Goal: Contribute content: Add original content to the website for others to see

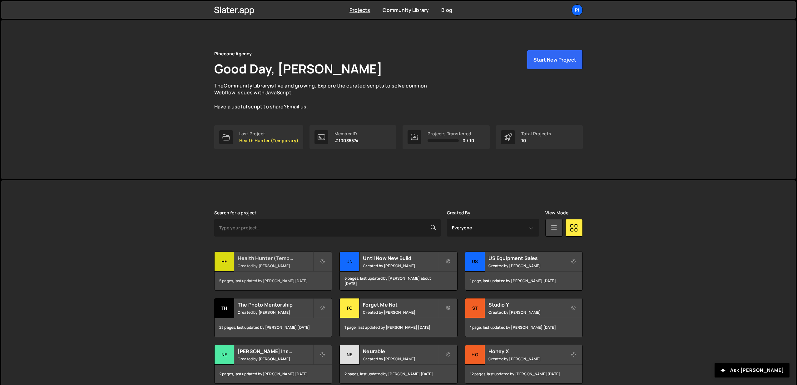
click at [287, 279] on div "5 pages, last updated by Richard Burles 12 days ago" at bounding box center [273, 281] width 117 height 19
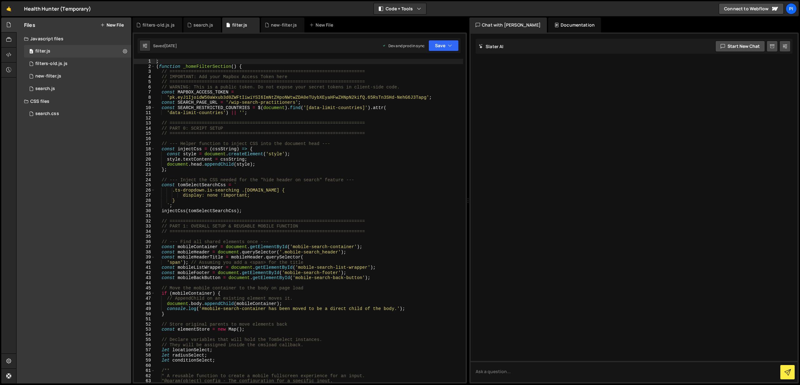
type textarea "const MAPBOX_ACCESS_TOKEN ="
click at [372, 94] on div "; ( function _homeFilterSection ( ) { // ======================================…" at bounding box center [309, 226] width 308 height 334
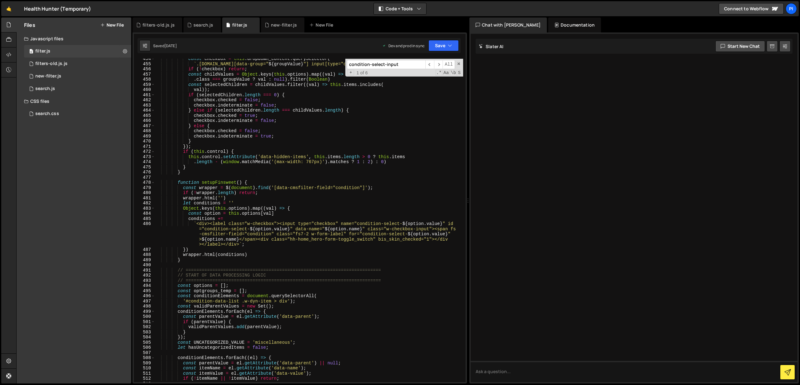
scroll to position [2353, 0]
click at [441, 64] on span "​" at bounding box center [438, 64] width 9 height 9
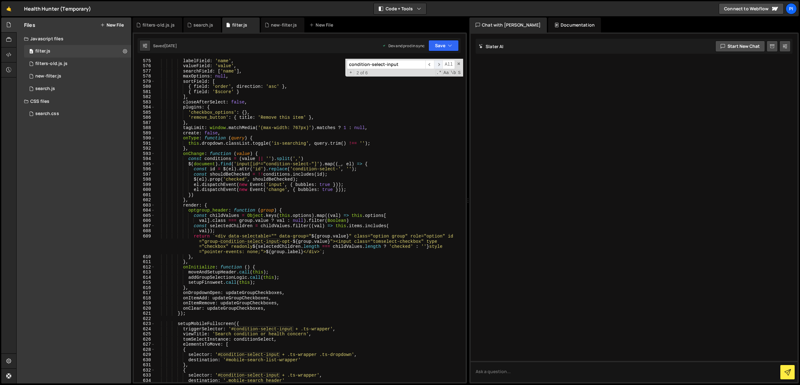
scroll to position [2995, 0]
click at [442, 67] on span "​" at bounding box center [438, 64] width 9 height 9
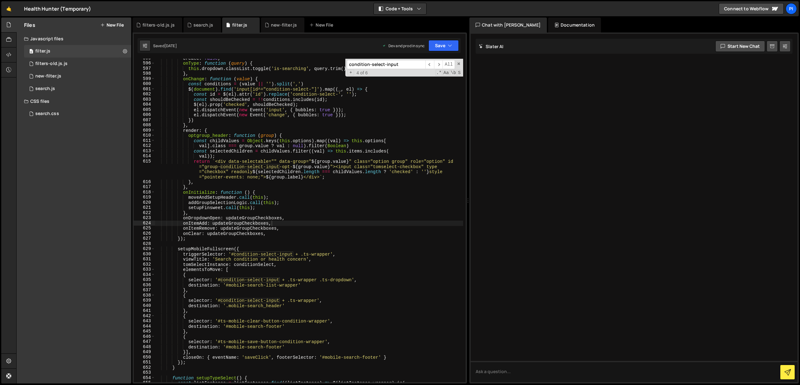
scroll to position [3101, 0]
click at [398, 62] on input "condition-select-input" at bounding box center [386, 64] width 78 height 9
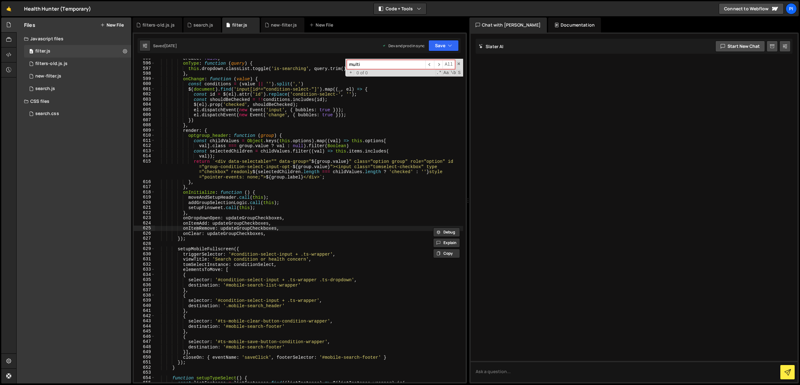
click at [397, 62] on input "multi" at bounding box center [386, 64] width 78 height 9
type input "\"
click at [68, 84] on div "0 search.js 0" at bounding box center [77, 88] width 107 height 12
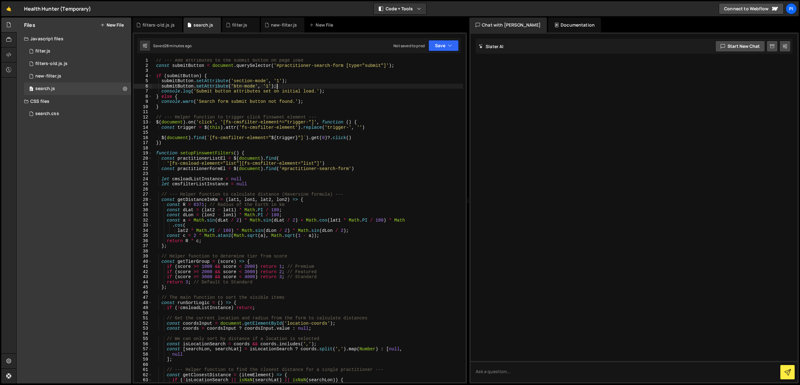
scroll to position [0, 0]
click at [353, 86] on div "// --- Add attributes to the submit button on page load const submitButton = do…" at bounding box center [307, 225] width 311 height 334
type textarea "submitButton.setAttribute('btn-mode', '1');"
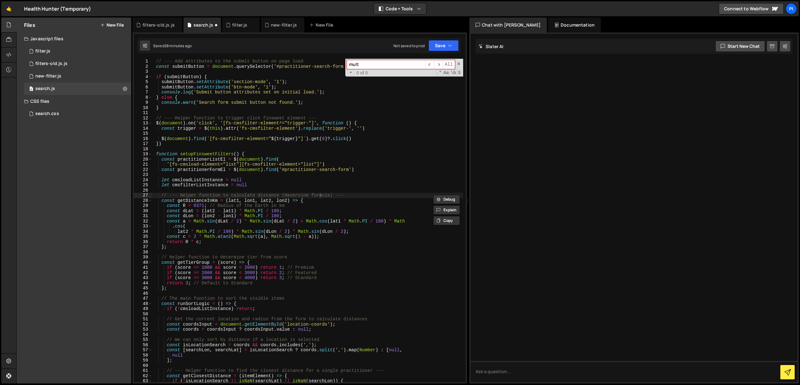
type input "multi"
click at [368, 64] on input "multi" at bounding box center [386, 64] width 78 height 9
click at [231, 77] on div "// --- Add attributes to the submit button on page load const submitButton = do…" at bounding box center [307, 226] width 311 height 334
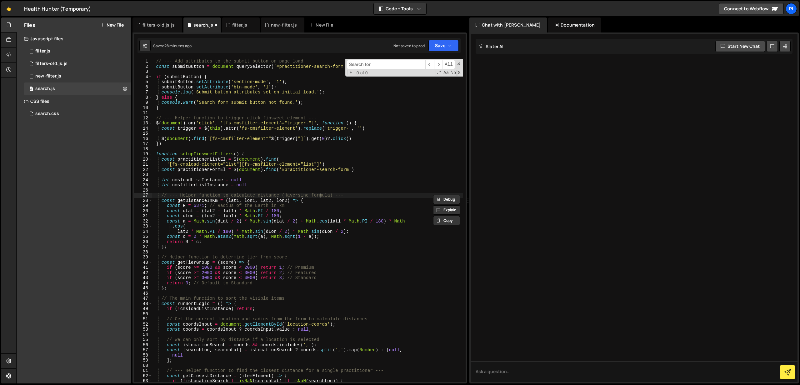
scroll to position [0, 3]
click at [285, 66] on div "// --- Add attributes to the submit button on page load const submitButton = do…" at bounding box center [307, 226] width 311 height 334
type textarea "const submitButton = document.querySelector('#practitioner-search-form [type="s…"
click at [391, 62] on input at bounding box center [386, 64] width 78 height 9
paste input "condition-select-input"
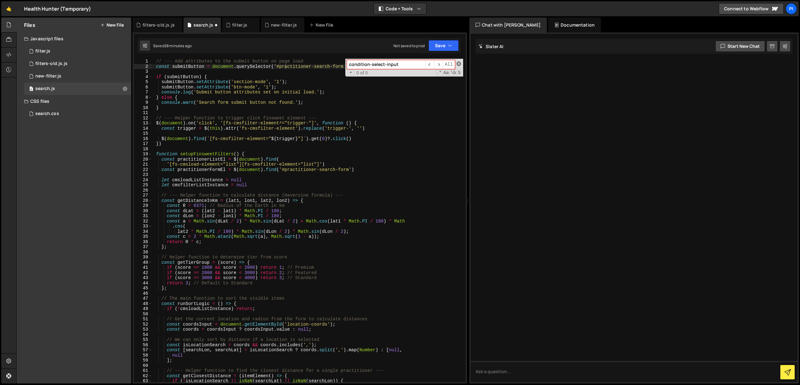
type input "condition-select-input"
click at [460, 64] on span at bounding box center [458, 64] width 4 height 4
click at [323, 80] on div "// --- Add attributes to the submit button on page load const submitButton = do…" at bounding box center [307, 226] width 311 height 334
type textarea "submitButton.setAttribute('section-mode', '1');"
click at [65, 56] on div "0 filter.js 0" at bounding box center [77, 51] width 107 height 12
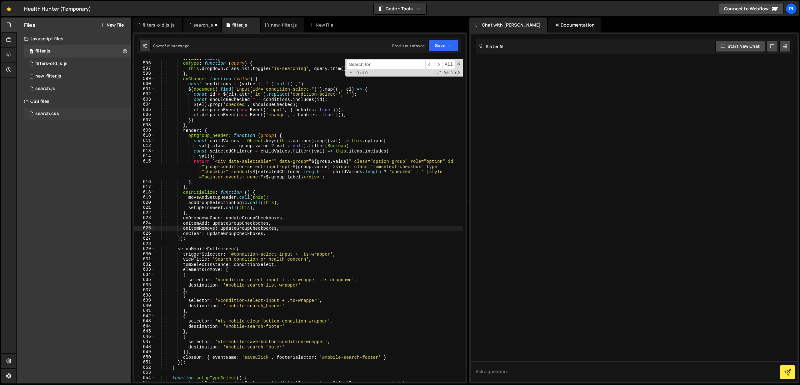
click at [73, 115] on div "search.css 0" at bounding box center [77, 113] width 107 height 12
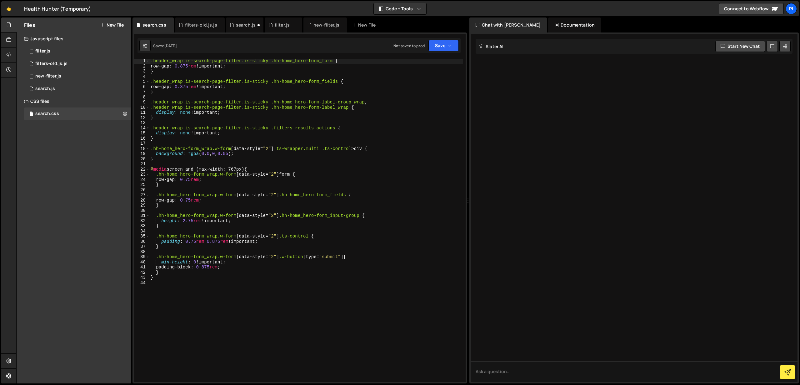
scroll to position [0, 0]
click at [60, 90] on div "0 search.js 0" at bounding box center [77, 88] width 107 height 12
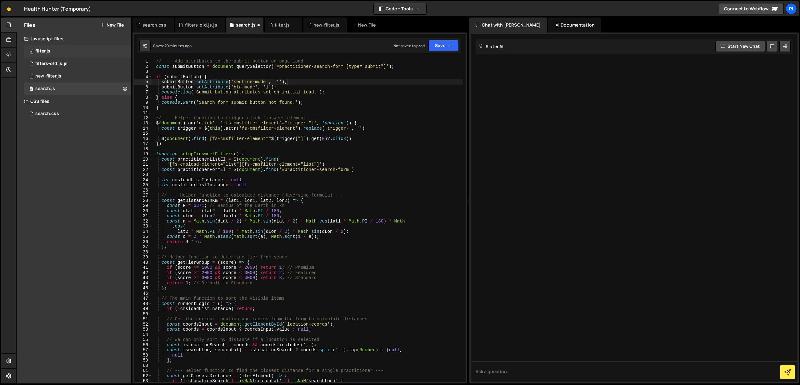
click at [68, 57] on div "0 filter.js 0" at bounding box center [77, 51] width 107 height 12
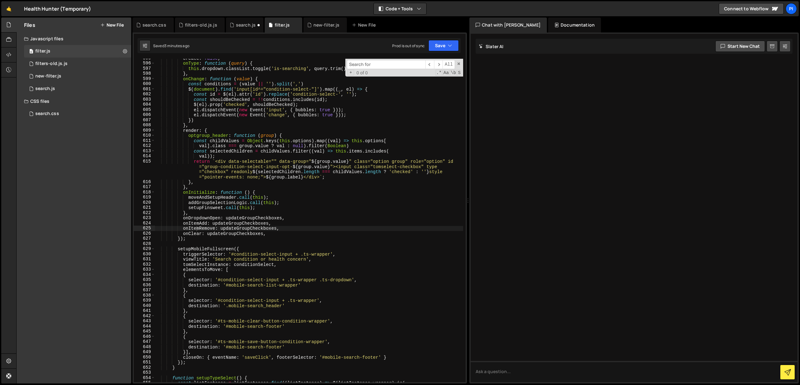
click at [378, 65] on input at bounding box center [386, 64] width 78 height 9
paste input "condition-select-input"
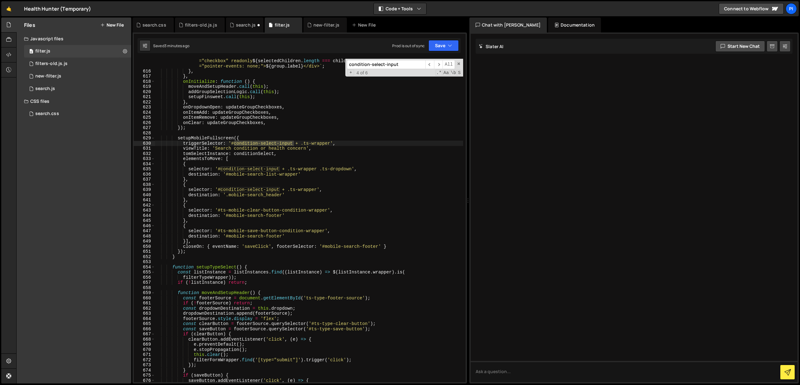
scroll to position [3216, 0]
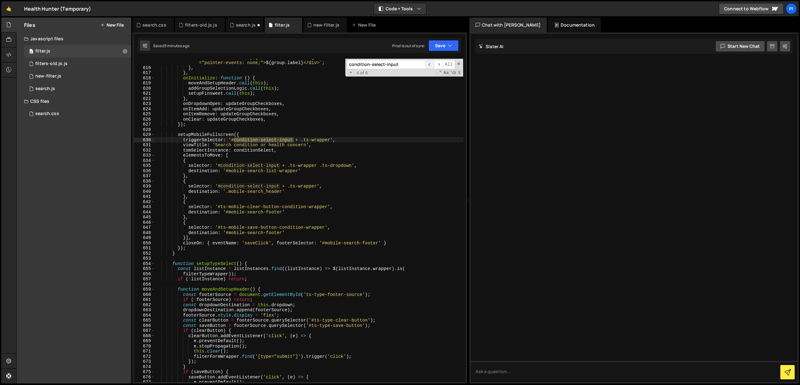
click at [431, 65] on span "​" at bounding box center [429, 64] width 9 height 9
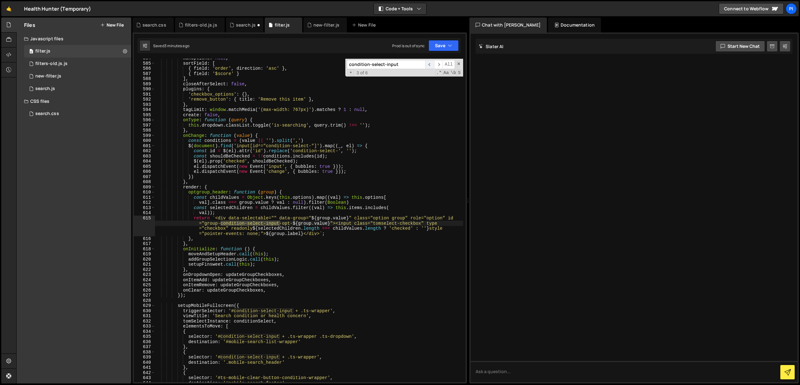
click at [430, 65] on span "​" at bounding box center [429, 64] width 9 height 9
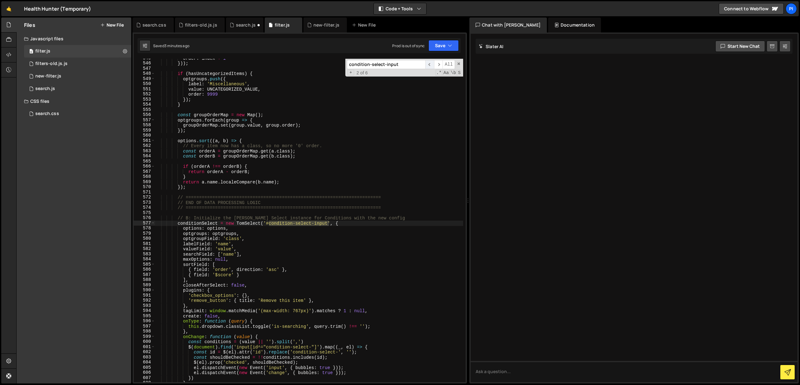
scroll to position [2844, 0]
click at [430, 65] on span "​" at bounding box center [429, 64] width 9 height 9
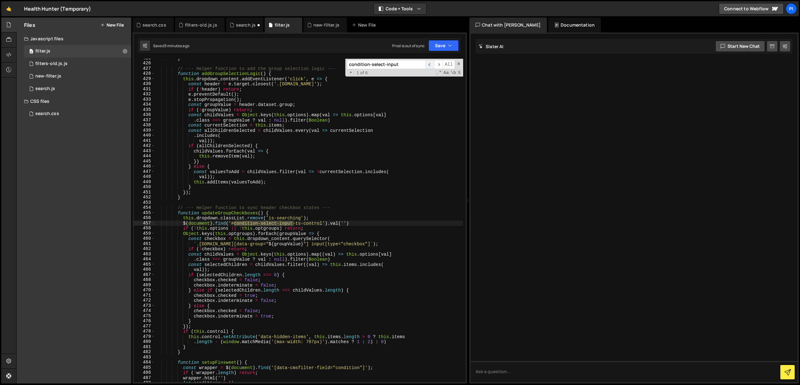
scroll to position [2204, 0]
click at [394, 64] on input "condition-select-input" at bounding box center [386, 64] width 78 height 9
paste input "plugin-remove_button"
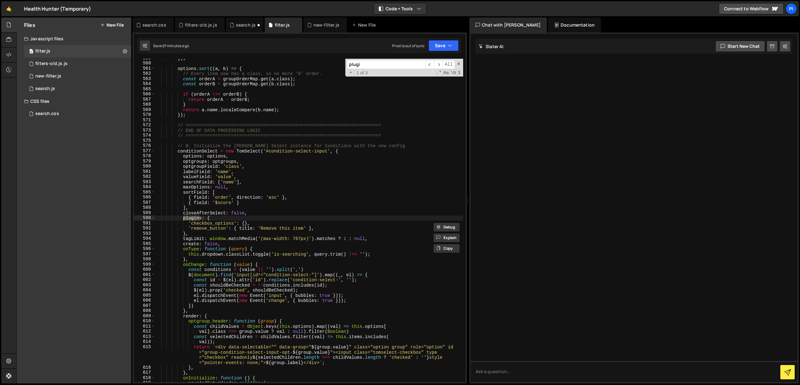
scroll to position [2916, 0]
type input "p"
click at [457, 64] on span at bounding box center [458, 64] width 4 height 4
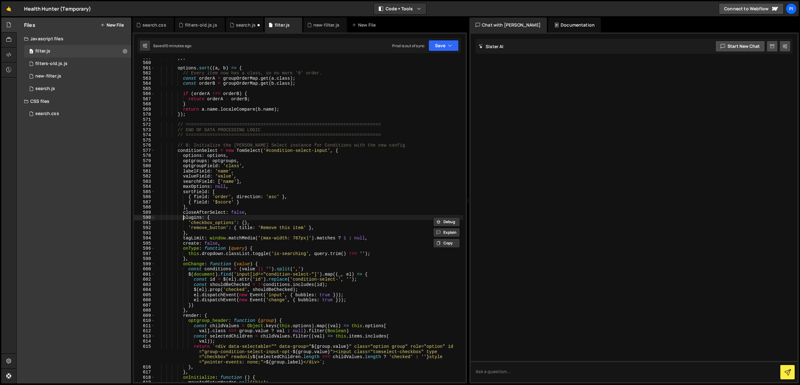
scroll to position [2924, 0]
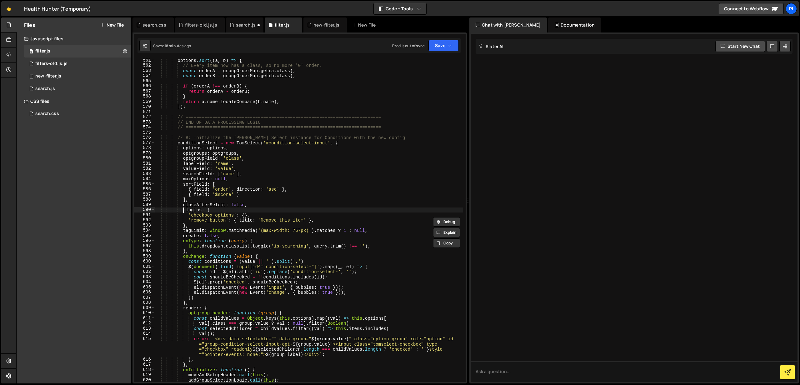
click at [319, 102] on div "options . sort (( a , b ) => { // Every item now has a class, so no more '0' or…" at bounding box center [309, 225] width 308 height 334
type textarea "return a.name.localeCompare(b.name);"
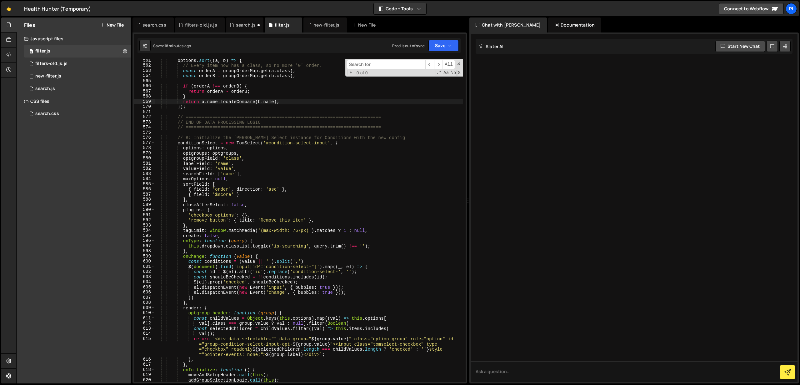
paste input "data-cmsfilter-field"
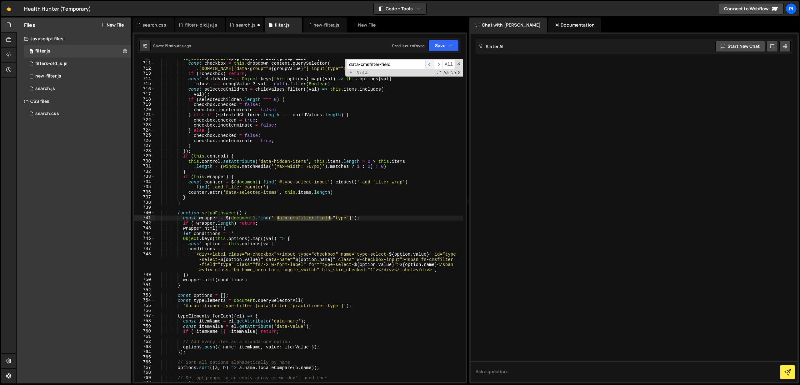
click at [430, 64] on span "​" at bounding box center [429, 64] width 9 height 9
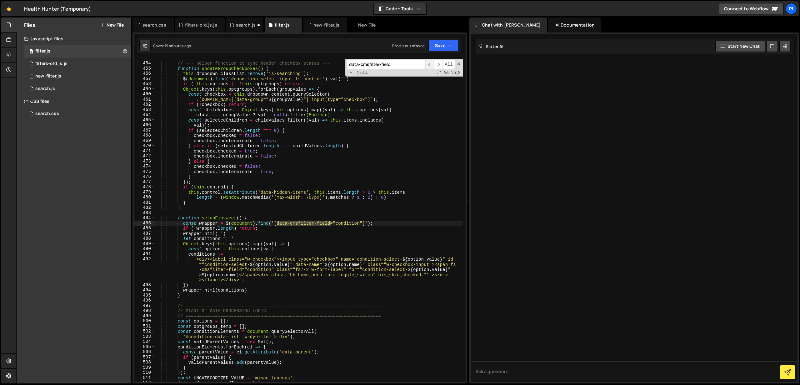
click at [430, 64] on span "​" at bounding box center [429, 64] width 9 height 9
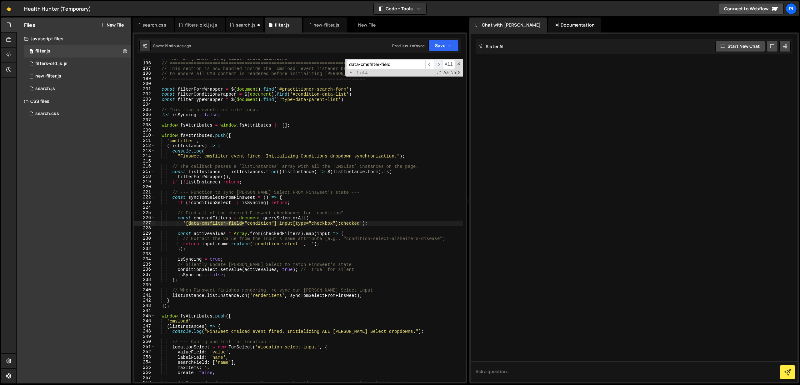
click at [436, 64] on span "​" at bounding box center [438, 64] width 9 height 9
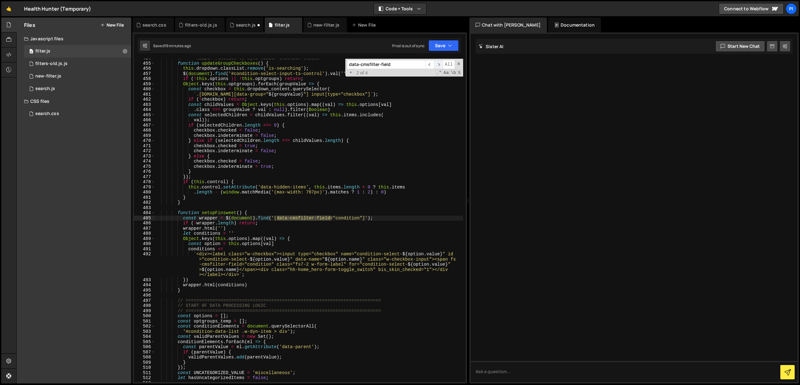
click at [436, 64] on span "​" at bounding box center [438, 64] width 9 height 9
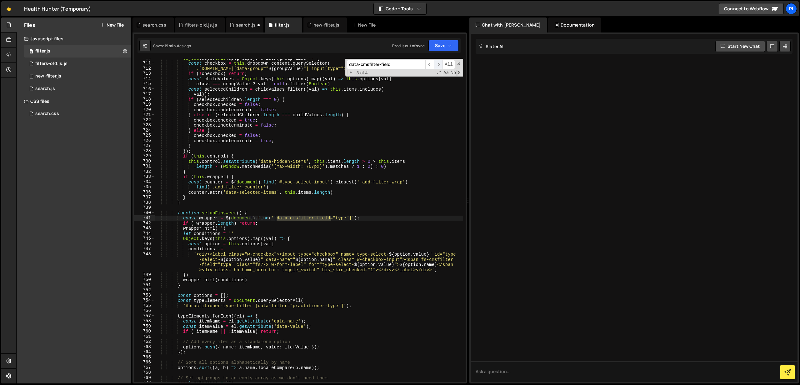
click at [436, 64] on span "​" at bounding box center [438, 64] width 9 height 9
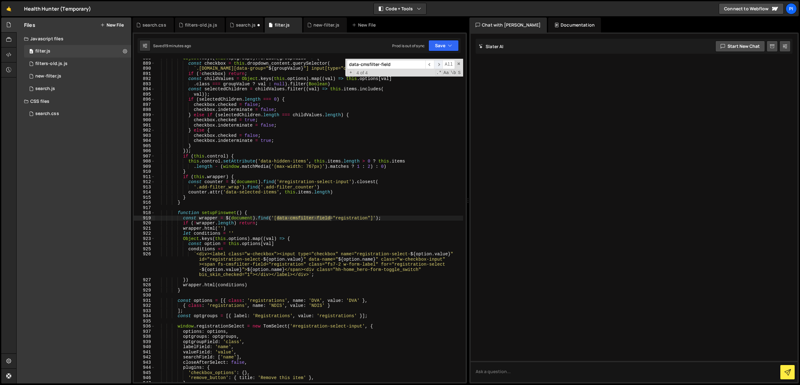
click at [436, 64] on span "​" at bounding box center [438, 64] width 9 height 9
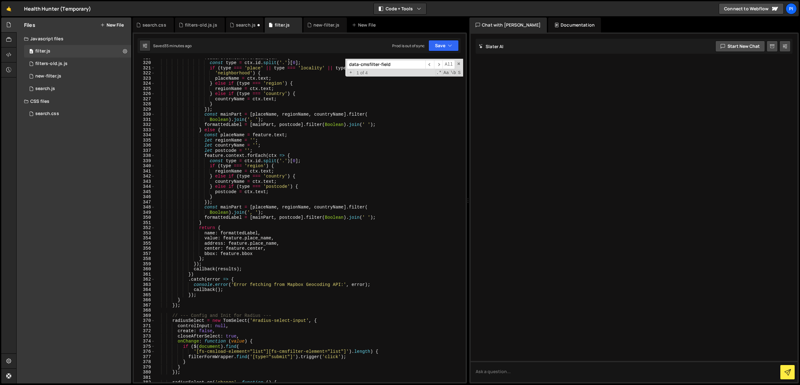
scroll to position [1663, 0]
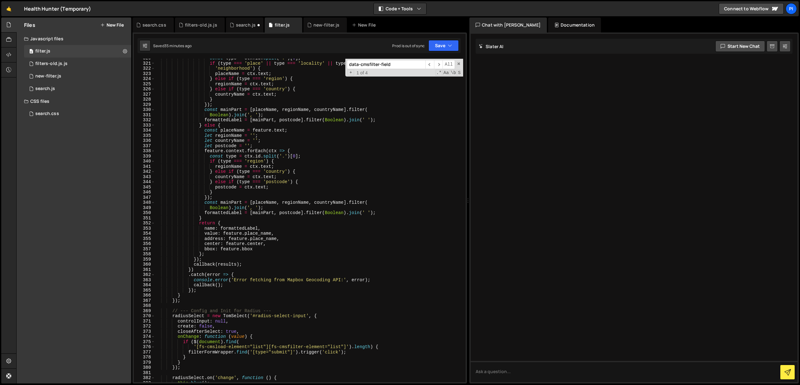
click at [396, 66] on input "data-cmsfilter-field" at bounding box center [386, 64] width 78 height 9
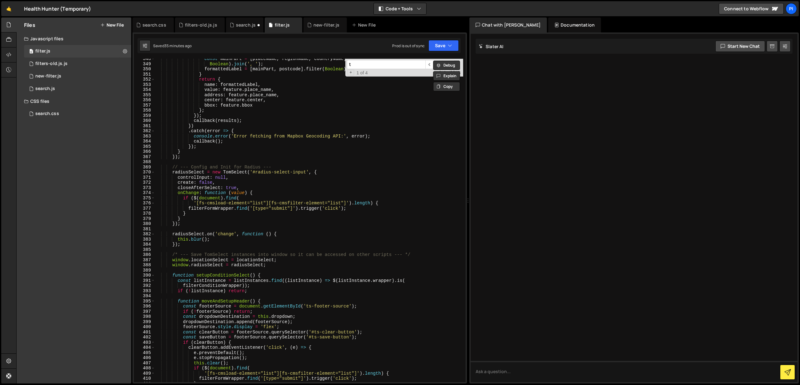
scroll to position [1009, 0]
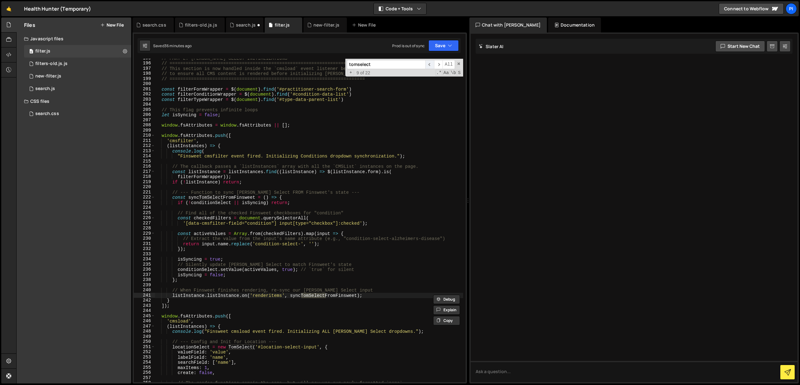
click at [431, 64] on span "​" at bounding box center [429, 64] width 9 height 9
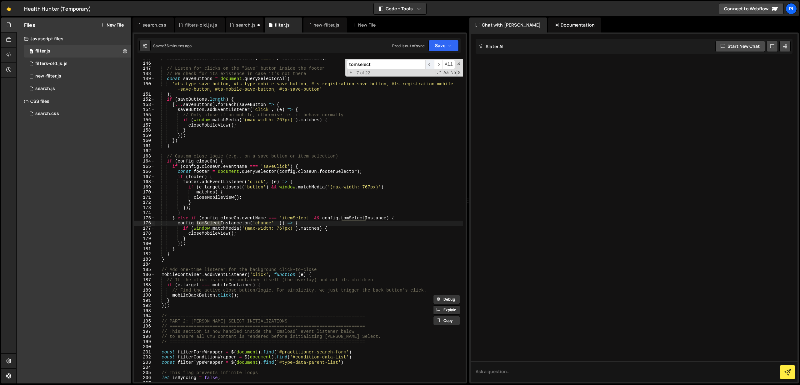
click at [431, 64] on span "​" at bounding box center [429, 64] width 9 height 9
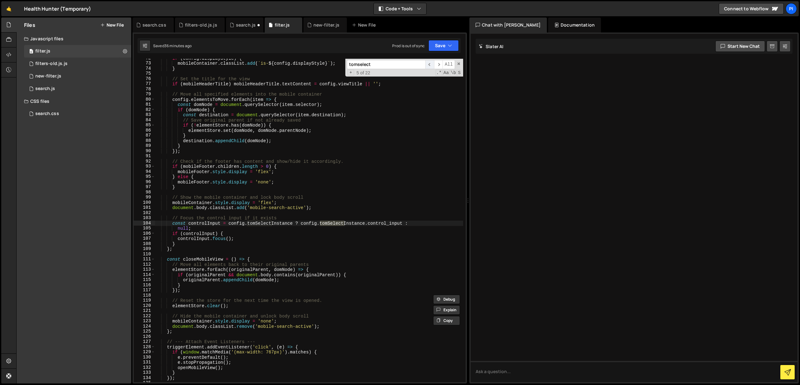
click at [431, 64] on span "​" at bounding box center [429, 64] width 9 height 9
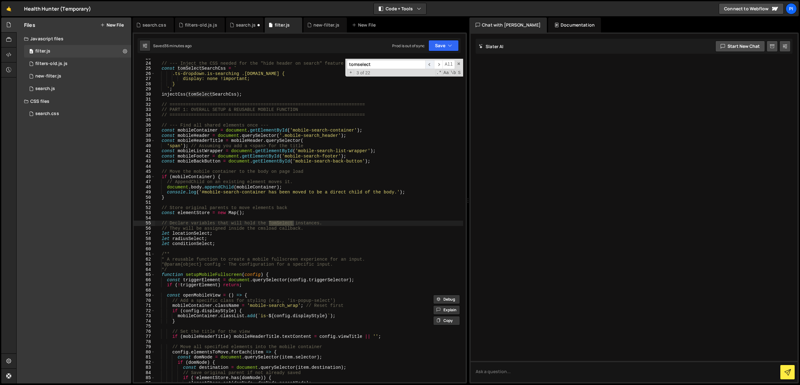
scroll to position [117, 0]
click at [431, 64] on span "​" at bounding box center [429, 64] width 9 height 9
click at [436, 64] on span "​" at bounding box center [438, 64] width 9 height 9
click at [430, 64] on span "​" at bounding box center [429, 64] width 9 height 9
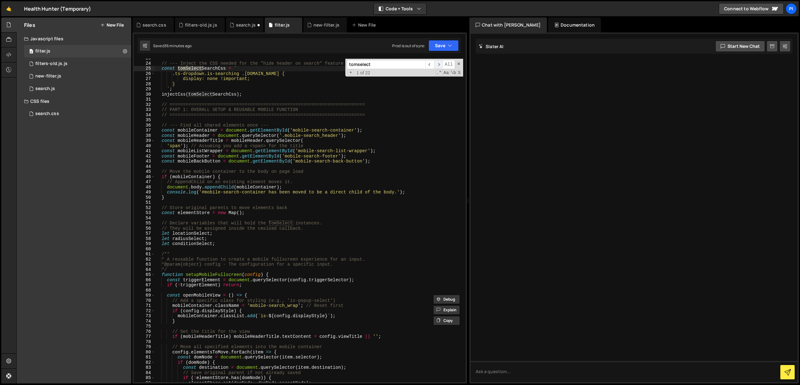
click at [437, 66] on span "​" at bounding box center [438, 64] width 9 height 9
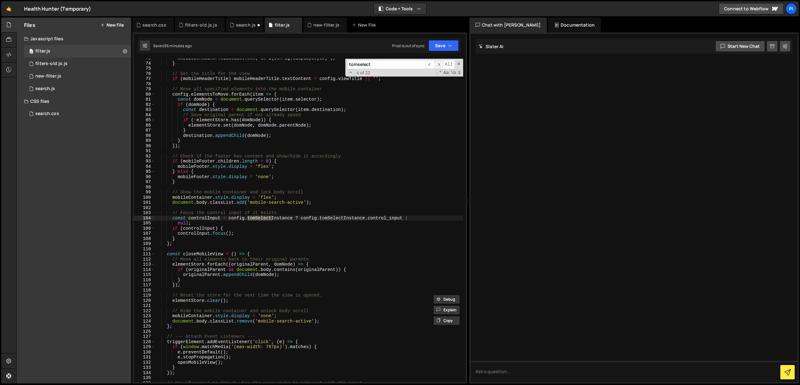
click at [437, 66] on span "​" at bounding box center [438, 64] width 9 height 9
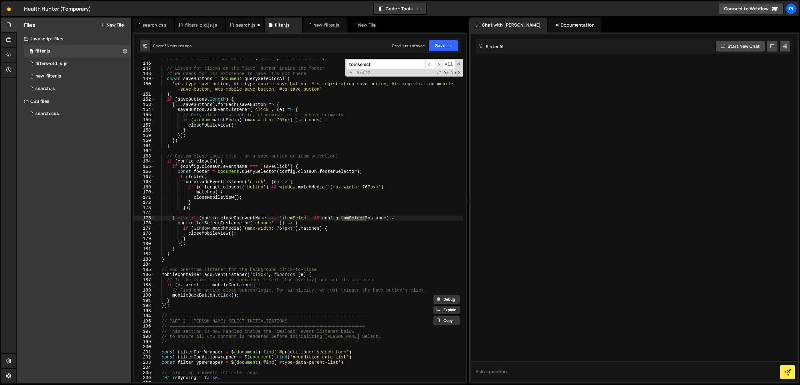
scroll to position [745, 0]
click at [378, 68] on input "tomselect" at bounding box center [386, 64] width 78 height 9
paste input "plugins"
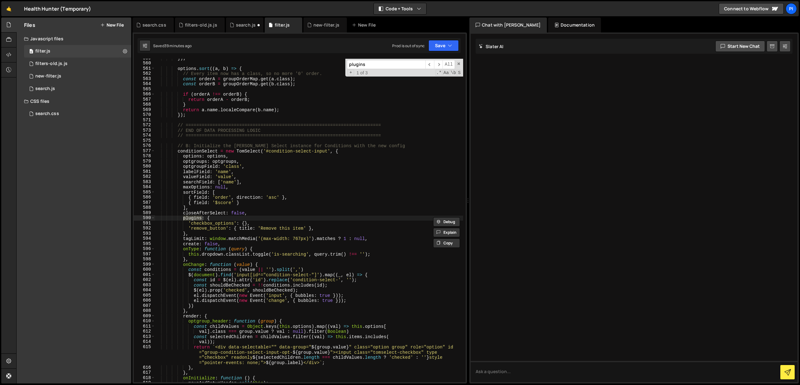
scroll to position [2916, 0]
type input "plugins"
click at [438, 67] on span "​" at bounding box center [438, 64] width 9 height 9
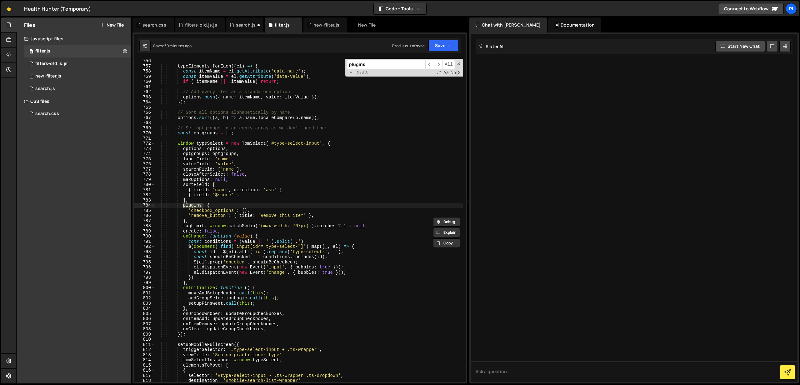
scroll to position [3959, 0]
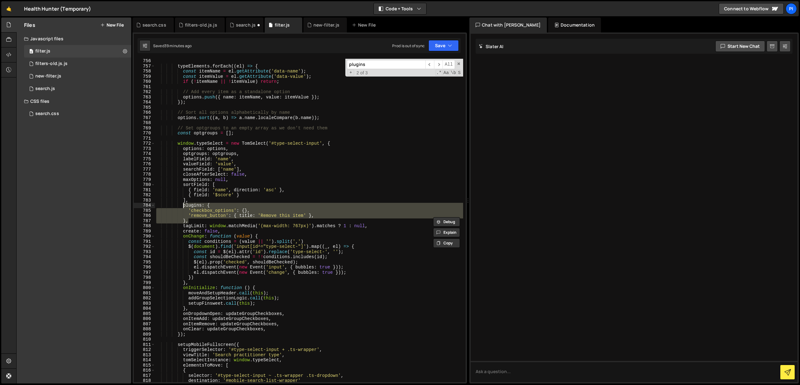
drag, startPoint x: 192, startPoint y: 221, endPoint x: 182, endPoint y: 207, distance: 17.3
click at [182, 207] on div "typeElements . forEach (( el ) => { const itemName = el . getAttribute ( 'data-…" at bounding box center [309, 225] width 308 height 334
type textarea "plugins: { 'checkbox_options': {},"
click at [369, 66] on input "plugins" at bounding box center [386, 64] width 78 height 9
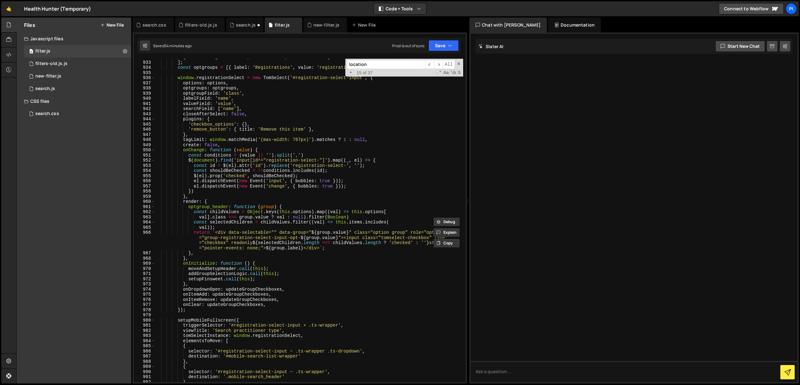
scroll to position [4890, 0]
click at [376, 64] on input "location" at bounding box center [386, 64] width 78 height 9
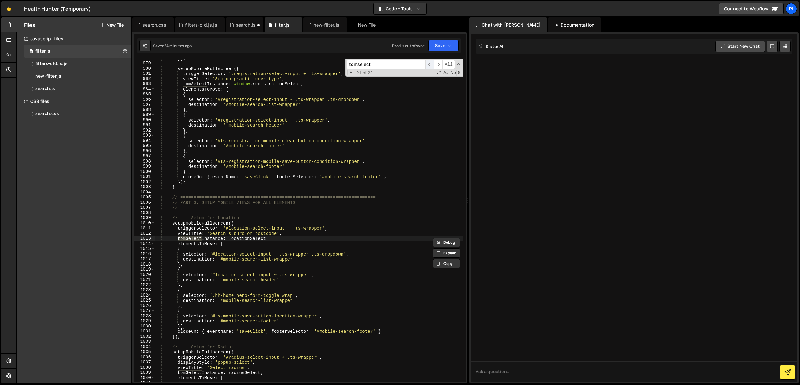
click at [430, 63] on span "​" at bounding box center [429, 64] width 9 height 9
click at [350, 65] on input "tomselect" at bounding box center [386, 64] width 78 height 9
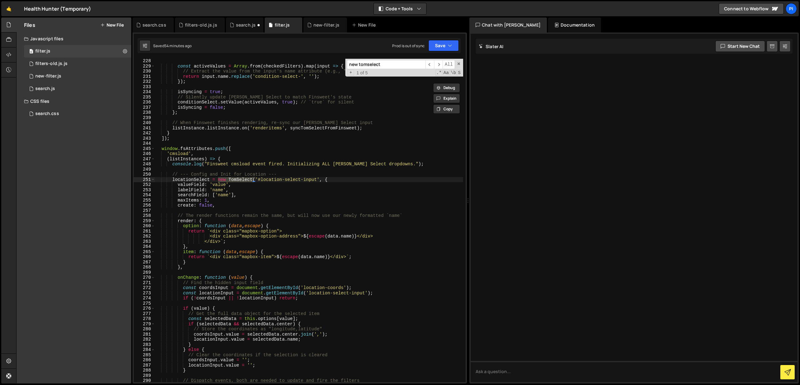
scroll to position [1177, 0]
type input "new tomselect"
click at [439, 62] on span "​" at bounding box center [438, 64] width 9 height 9
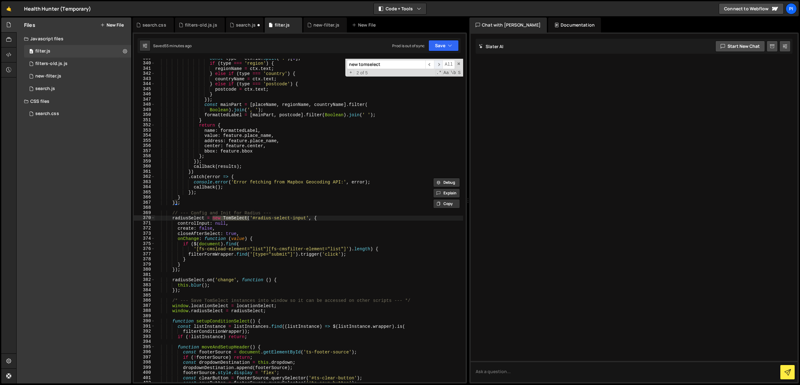
scroll to position [1761, 0]
click at [439, 62] on span "​" at bounding box center [438, 64] width 9 height 9
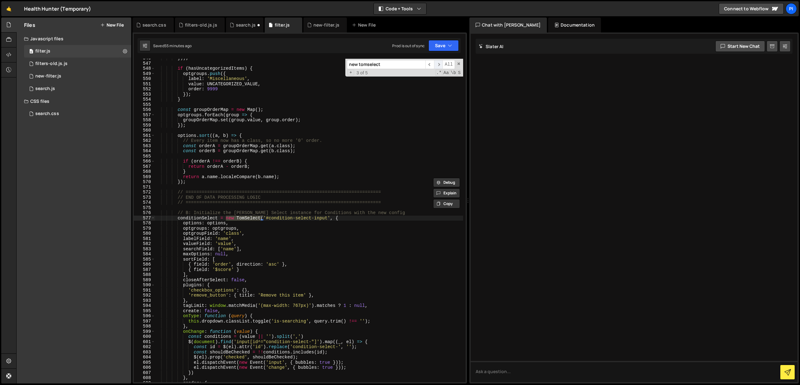
scroll to position [2849, 0]
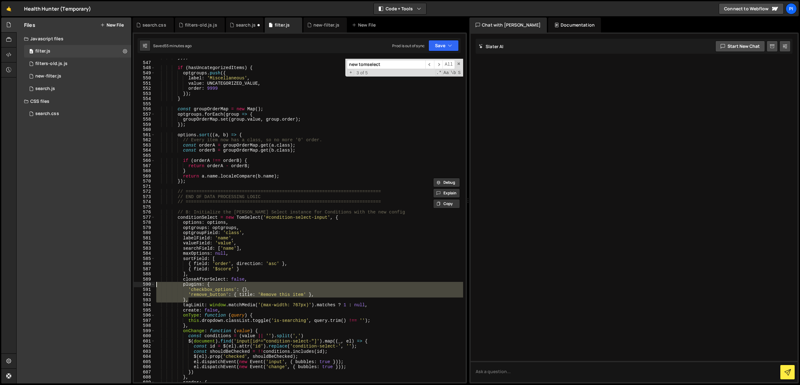
drag, startPoint x: 195, startPoint y: 302, endPoint x: 151, endPoint y: 286, distance: 47.0
click at [151, 286] on div "}, 546 547 548 549 550 551 552 553 554 555 556 557 558 559 560 561 562 563 564 …" at bounding box center [300, 220] width 332 height 323
click at [431, 64] on span "​" at bounding box center [429, 64] width 9 height 9
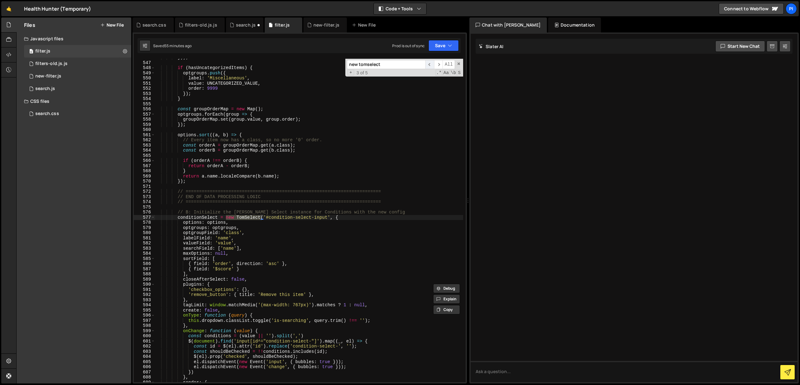
click at [431, 64] on span "​" at bounding box center [429, 64] width 9 height 9
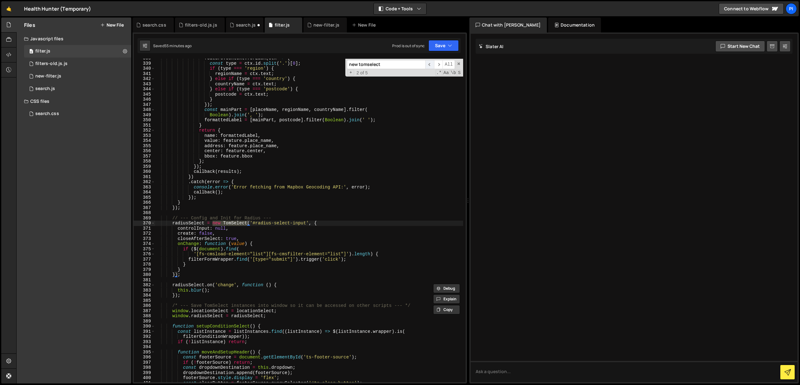
click at [431, 64] on span "​" at bounding box center [429, 64] width 9 height 9
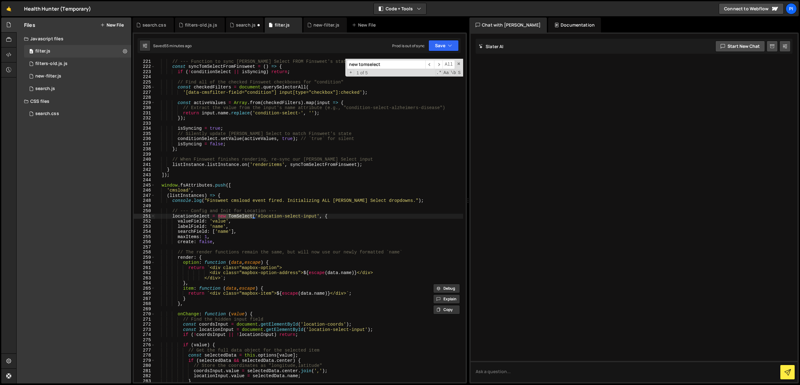
scroll to position [1143, 0]
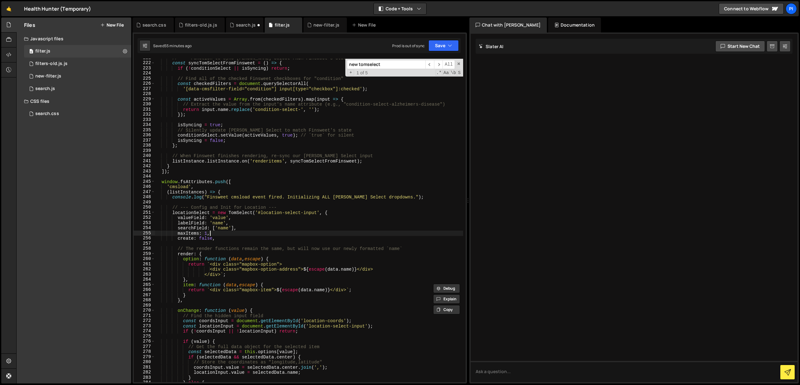
click at [226, 233] on div "// --- Function to sync Tom Select FROM Finsweet's state --- const syncTomSelec…" at bounding box center [309, 222] width 308 height 334
type textarea "create: false,"
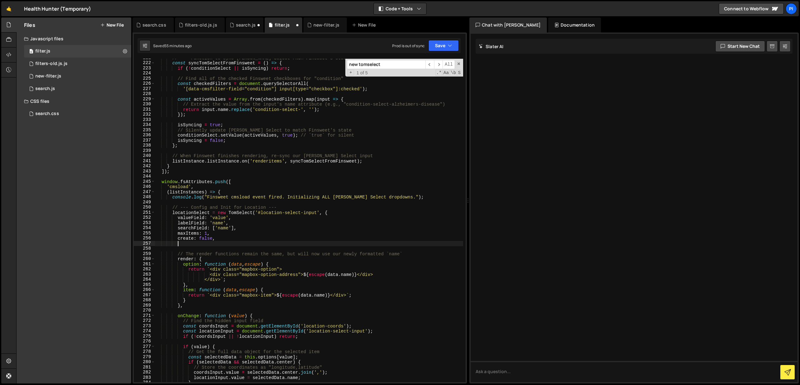
scroll to position [0, 1]
paste textarea "},"
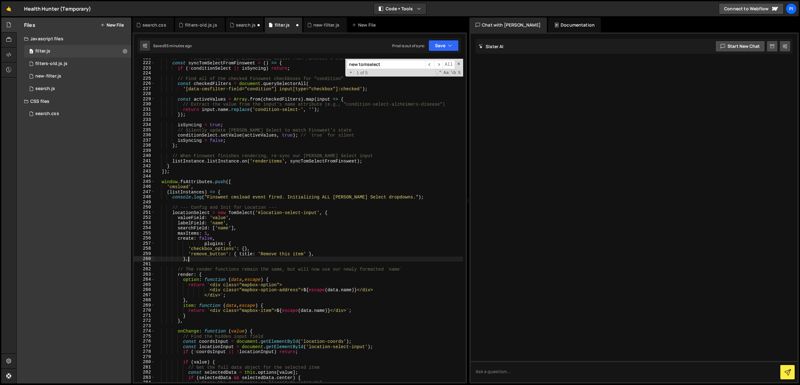
click at [204, 243] on div "// --- Function to sync Tom Select FROM Finsweet's state --- const syncTomSelec…" at bounding box center [309, 222] width 308 height 334
click at [455, 46] on button "Save" at bounding box center [443, 45] width 30 height 11
click at [415, 61] on div "Save to Staging S" at bounding box center [422, 61] width 65 height 6
click at [288, 254] on div "// --- Function to sync Tom Select FROM Finsweet's state --- const syncTomSelec…" at bounding box center [309, 222] width 308 height 334
drag, startPoint x: 276, startPoint y: 249, endPoint x: 263, endPoint y: 249, distance: 12.5
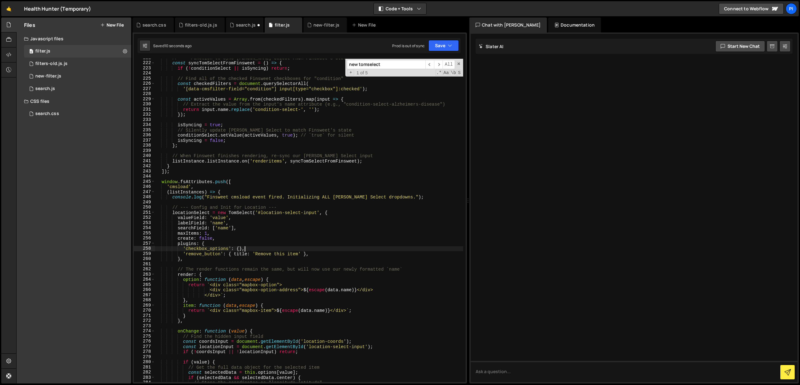
click at [275, 249] on div "// --- Function to sync Tom Select FROM Finsweet's state --- const syncTomSelec…" at bounding box center [309, 222] width 308 height 334
type textarea "'checkbox_options': {},"
click at [239, 250] on div "// --- Function to sync Tom Select FROM Finsweet's state --- const syncTomSelec…" at bounding box center [309, 222] width 308 height 334
click at [251, 248] on div "// --- Function to sync Tom Select FROM Finsweet's state --- const syncTomSelec…" at bounding box center [309, 222] width 308 height 334
drag, startPoint x: 251, startPoint y: 248, endPoint x: 143, endPoint y: 249, distance: 108.4
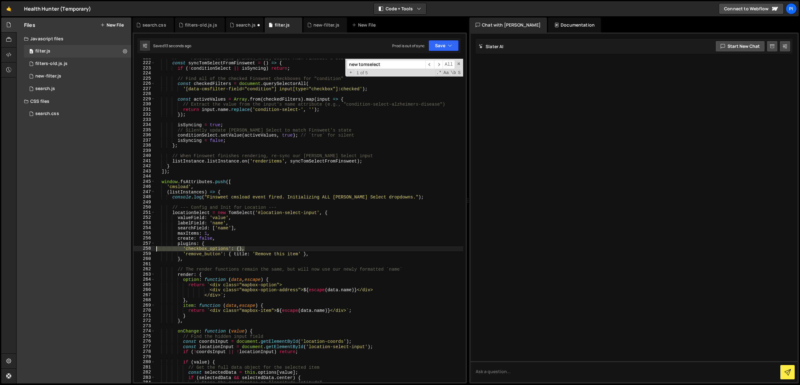
click at [143, 249] on div "'checkbox_options': {}, 221 222 223 224 225 226 227 228 229 230 231 232 233 234…" at bounding box center [300, 220] width 332 height 323
type textarea "plugins: {"
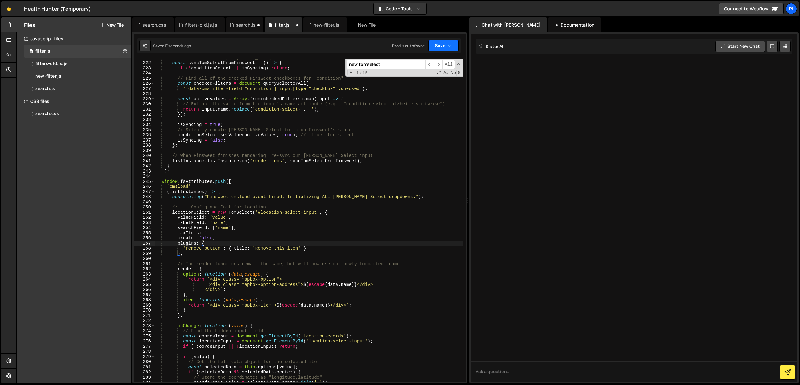
click at [447, 42] on button "Save" at bounding box center [443, 45] width 30 height 11
click at [419, 64] on div "Saved 19 seconds ago" at bounding box center [422, 67] width 65 height 7
click at [292, 243] on div "// --- Function to sync Tom Select FROM Finsweet's state --- const syncTomSelec…" at bounding box center [309, 222] width 308 height 334
click at [292, 176] on div "// --- Function to sync Tom Select FROM Finsweet's state --- const syncTomSelec…" at bounding box center [309, 222] width 308 height 334
click at [251, 230] on div "// --- Function to sync Tom Select FROM Finsweet's state --- const syncTomSelec…" at bounding box center [309, 222] width 308 height 334
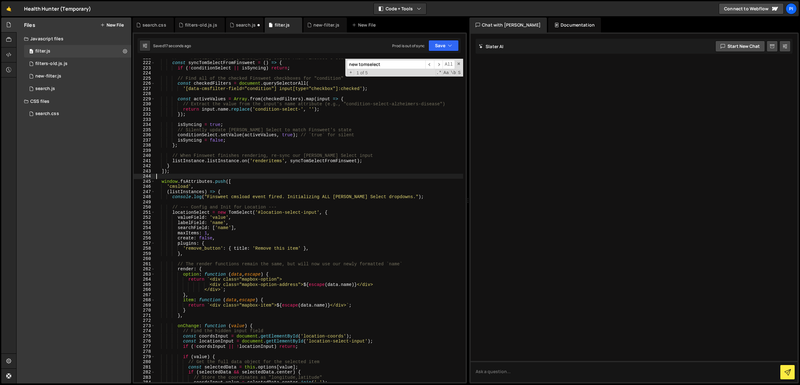
type textarea "searchField: ['name'],"
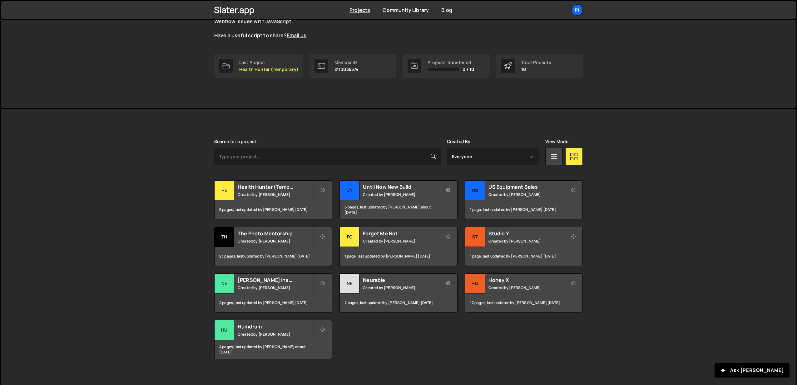
scroll to position [76, 0]
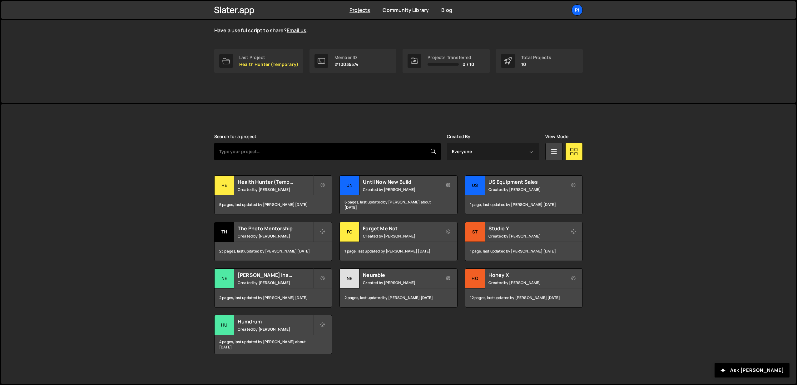
click at [274, 147] on input "text" at bounding box center [327, 151] width 227 height 17
type input "health"
